Goal: Task Accomplishment & Management: Manage account settings

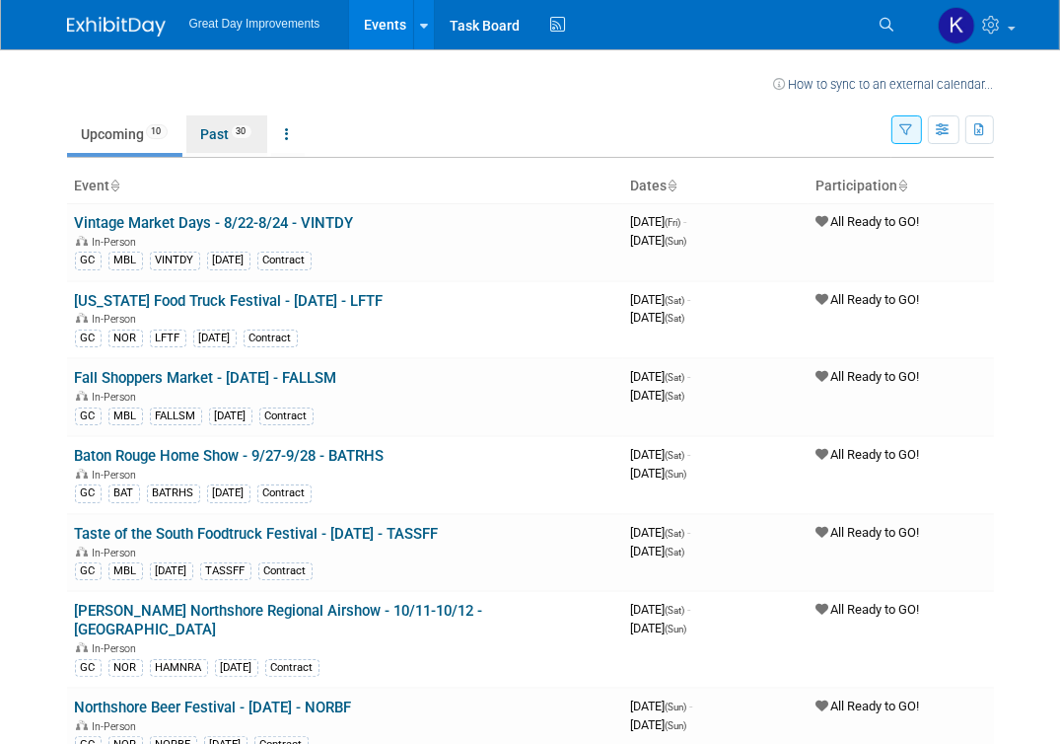
click at [208, 132] on link "Past 30" at bounding box center [226, 133] width 81 height 37
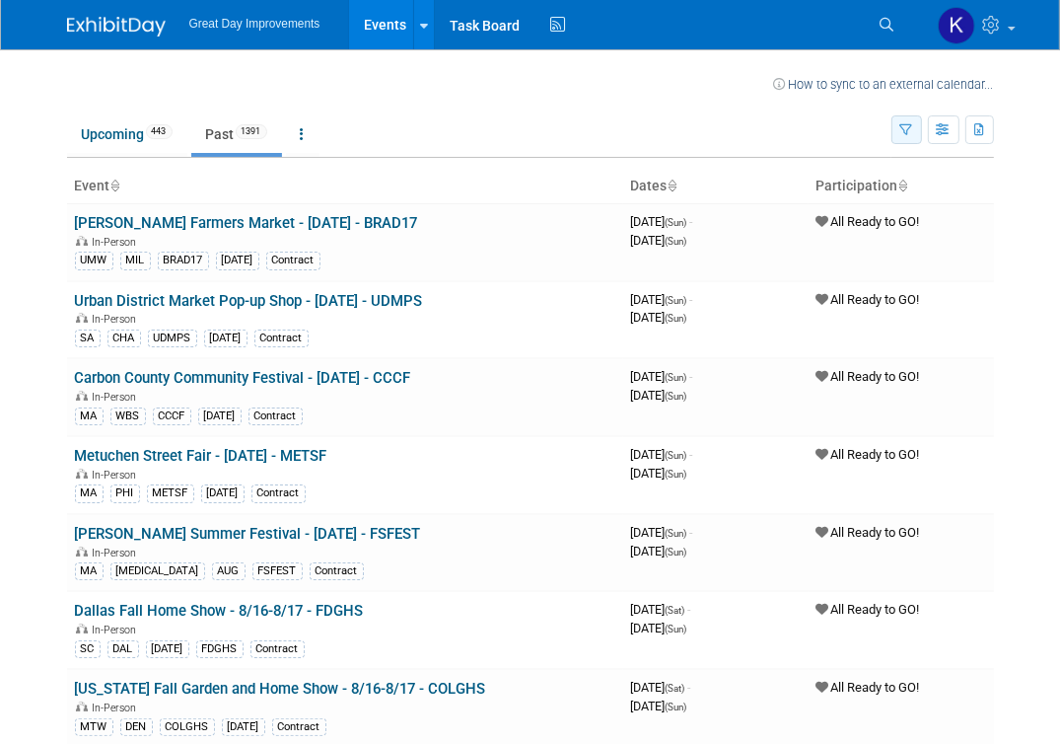
click at [901, 125] on icon "button" at bounding box center [906, 130] width 13 height 13
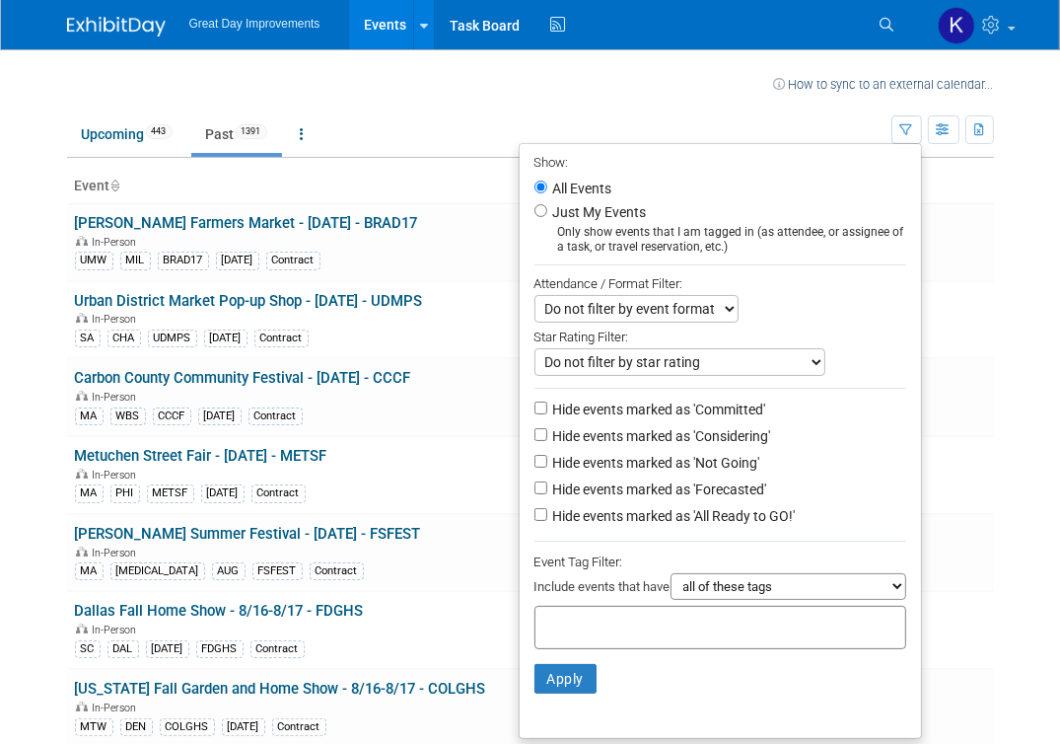
click at [573, 619] on input "text" at bounding box center [622, 624] width 158 height 20
type input "gc"
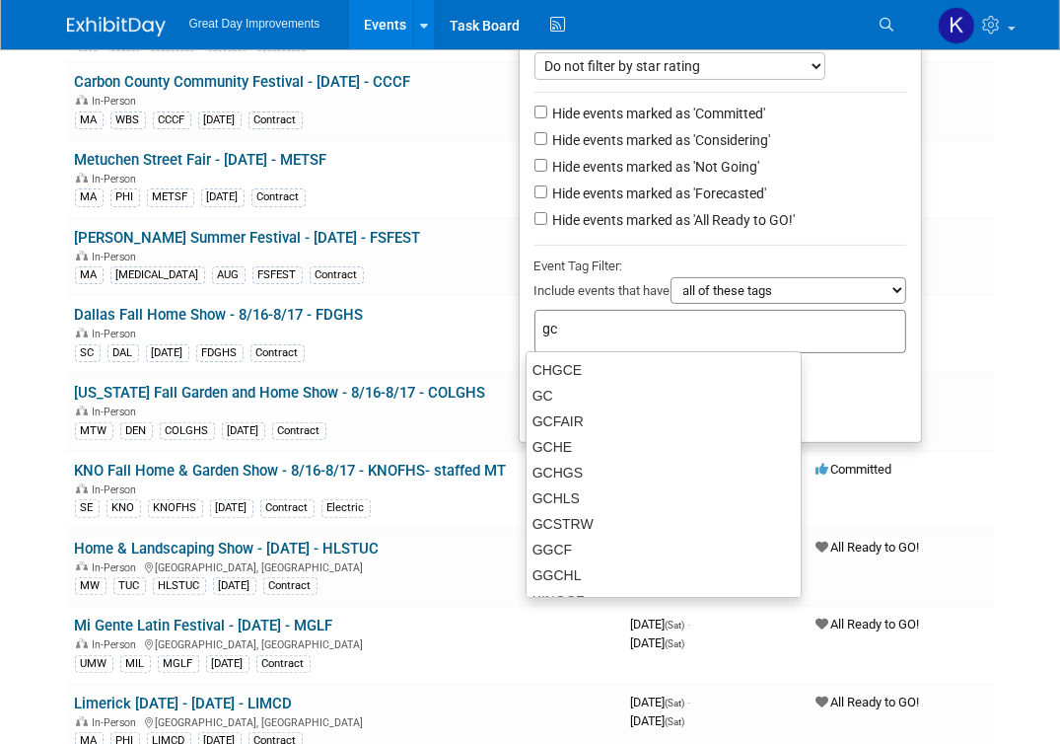
scroll to position [20, 0]
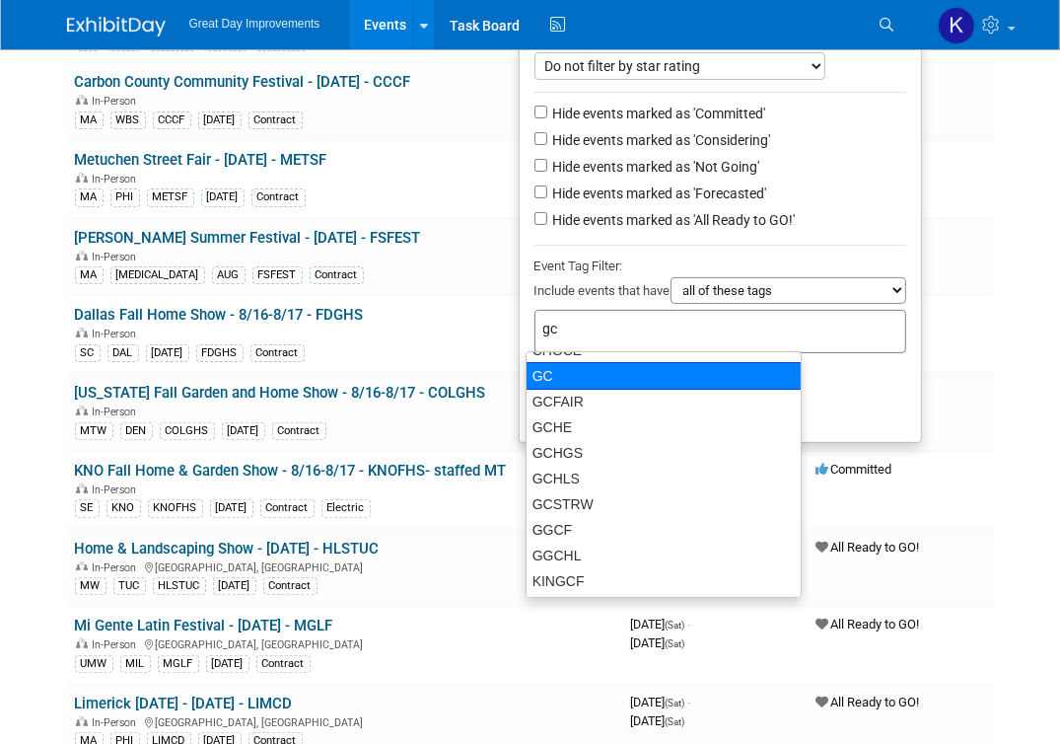
click at [569, 378] on div "GC" at bounding box center [664, 376] width 276 height 28
type input "GC"
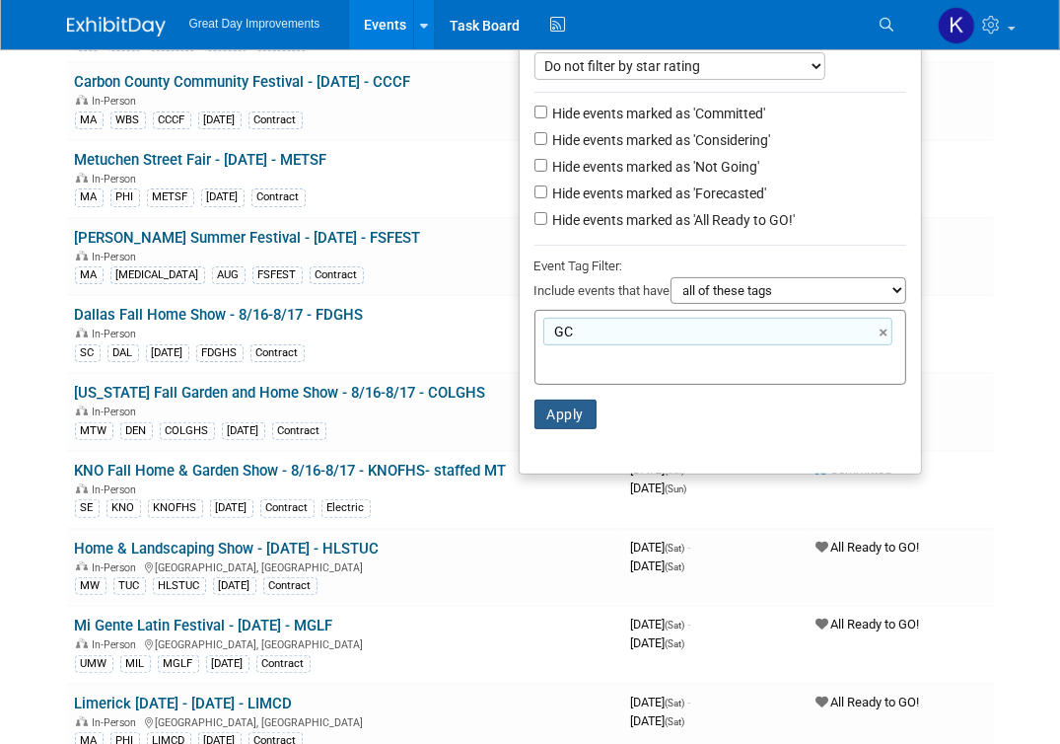
click at [548, 408] on button "Apply" at bounding box center [566, 414] width 63 height 30
